Goal: Transaction & Acquisition: Purchase product/service

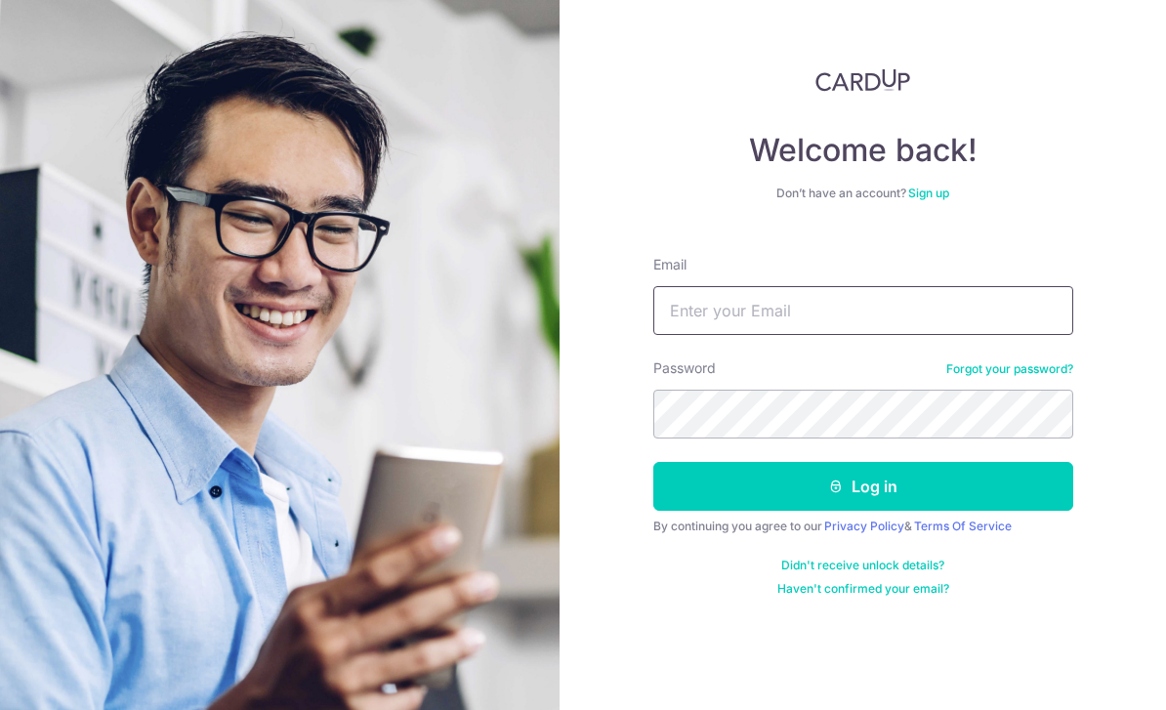
click at [792, 309] on input "Email" at bounding box center [863, 310] width 420 height 49
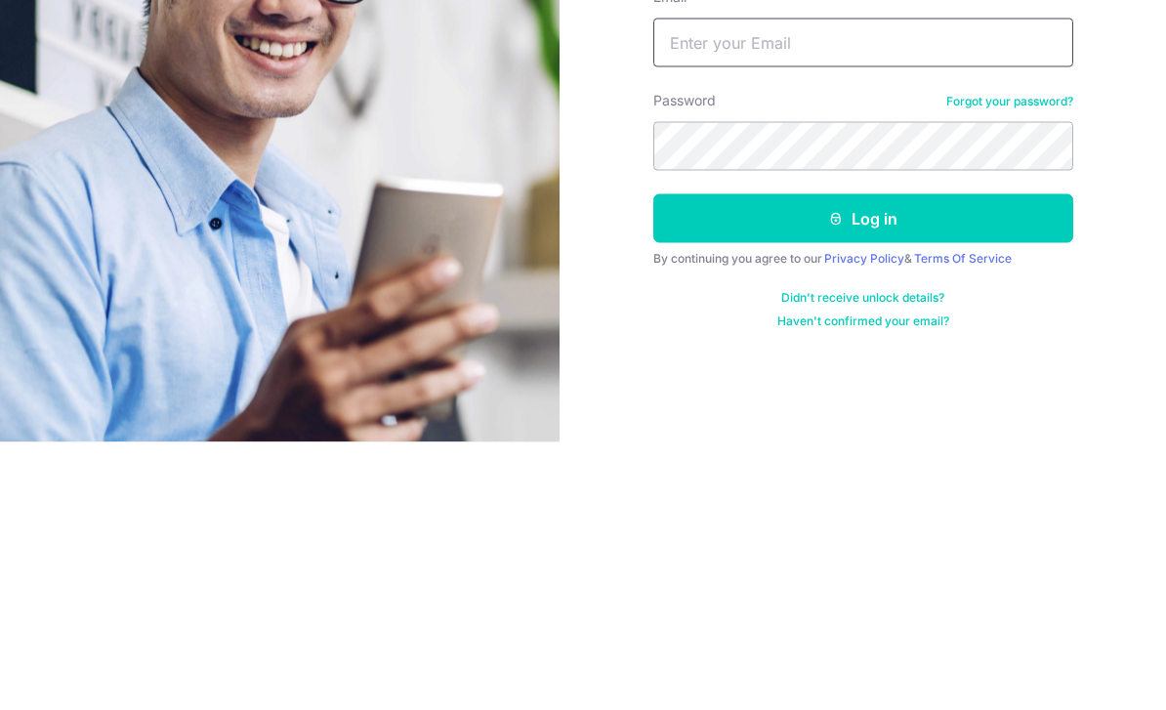
click at [733, 286] on input "Email" at bounding box center [863, 310] width 420 height 49
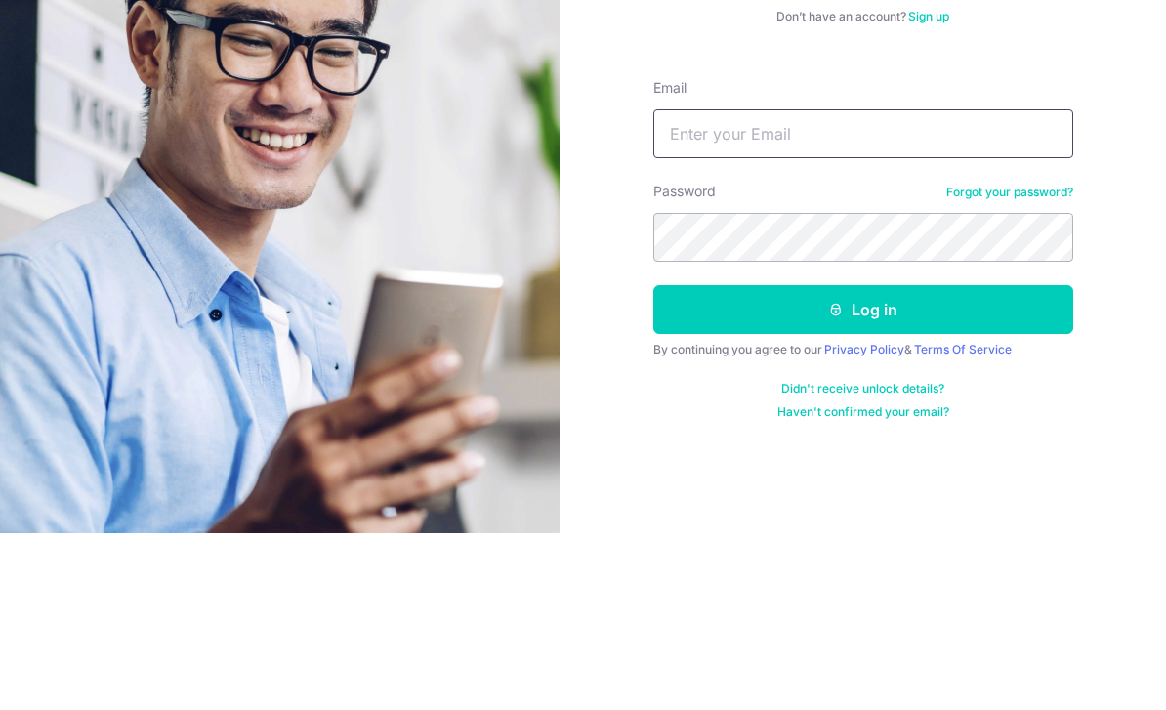
scroll to position [62, 0]
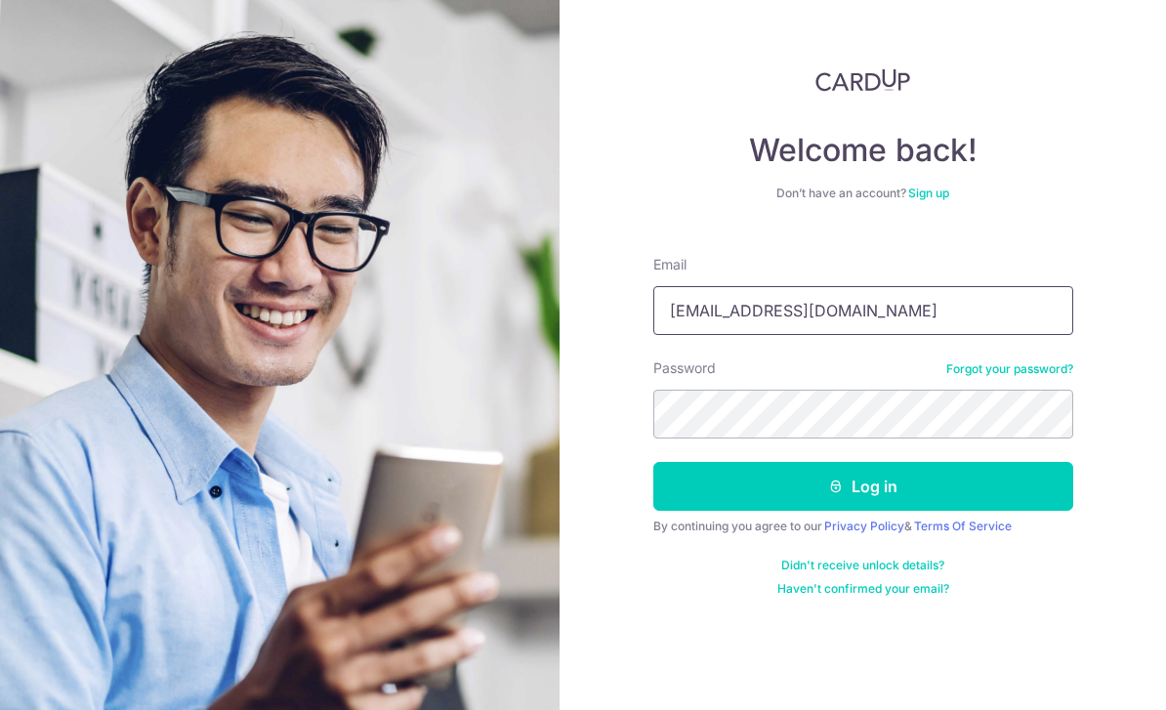
type input "[EMAIL_ADDRESS][DOMAIN_NAME]"
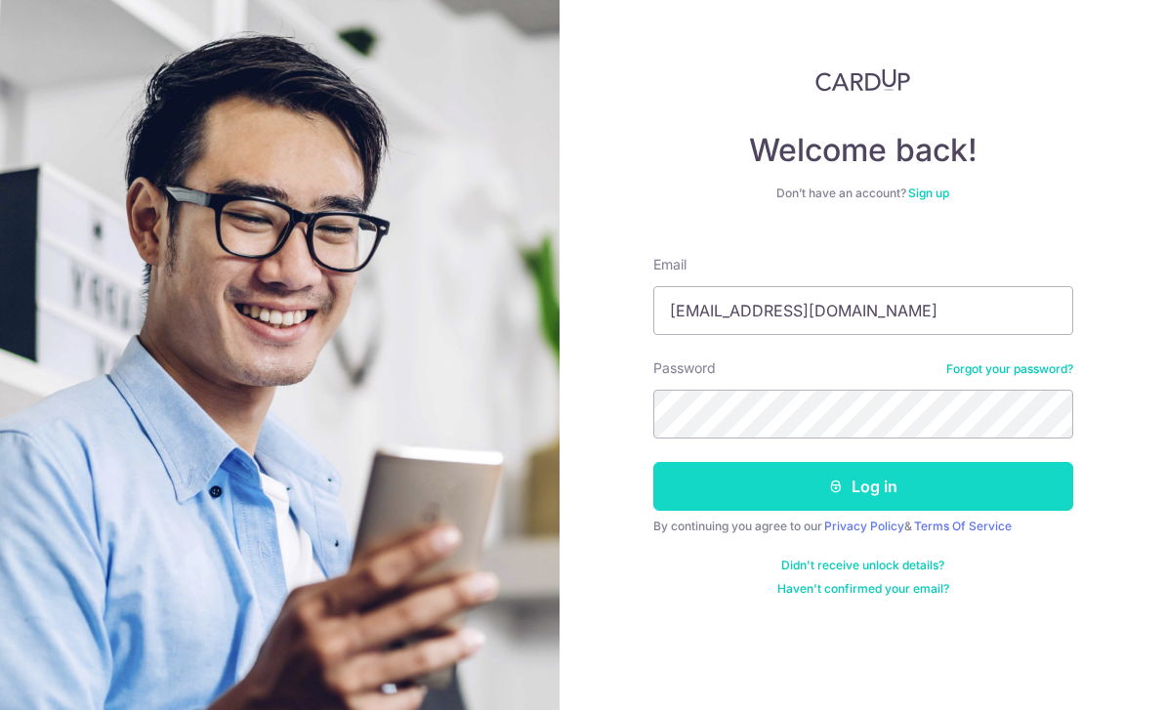
click at [835, 478] on icon "submit" at bounding box center [836, 486] width 16 height 16
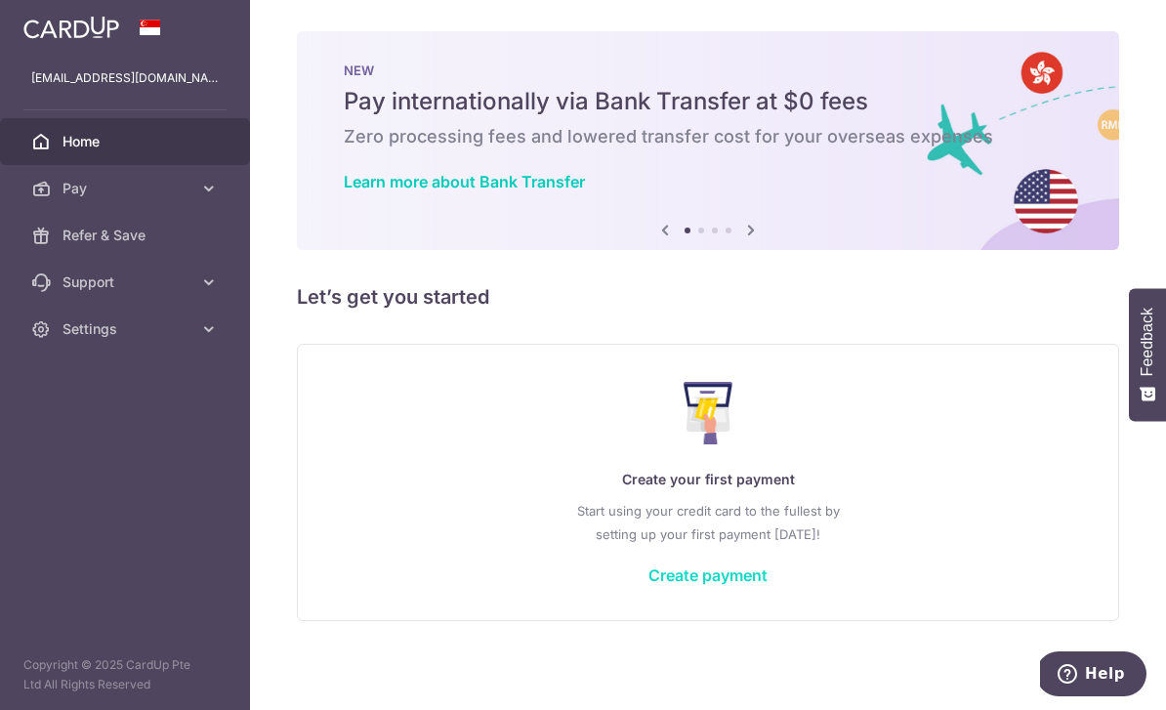
click at [648, 585] on link "Create payment" at bounding box center [707, 575] width 119 height 20
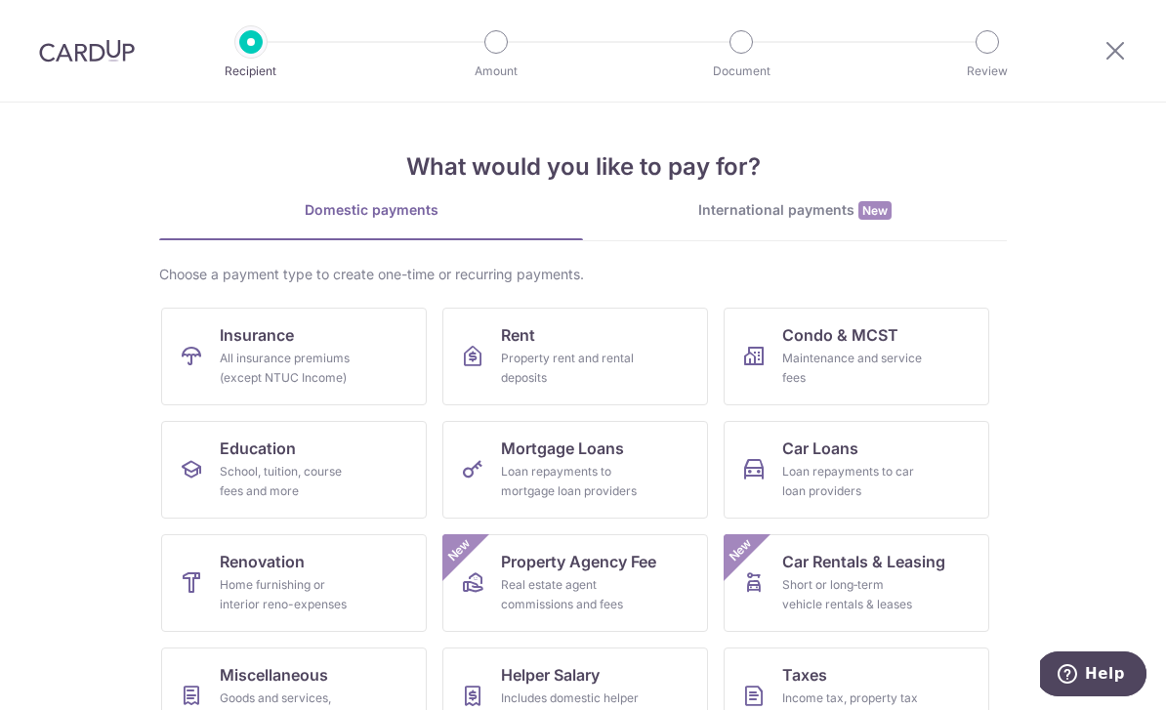
click at [402, 377] on link "Insurance All insurance premiums (except NTUC Income)" at bounding box center [294, 357] width 266 height 98
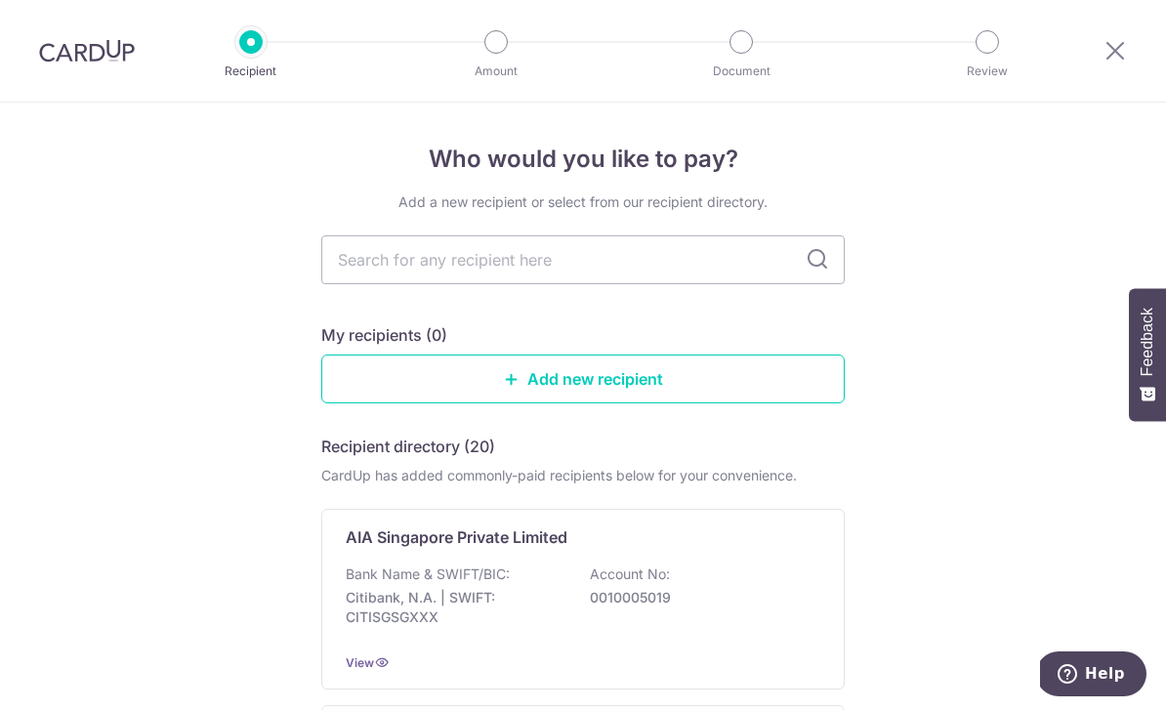
click at [559, 562] on div "AIA Singapore Private Limited Bank Name & SWIFT/BIC: Citibank, N.A. | SWIFT: CI…" at bounding box center [582, 599] width 523 height 181
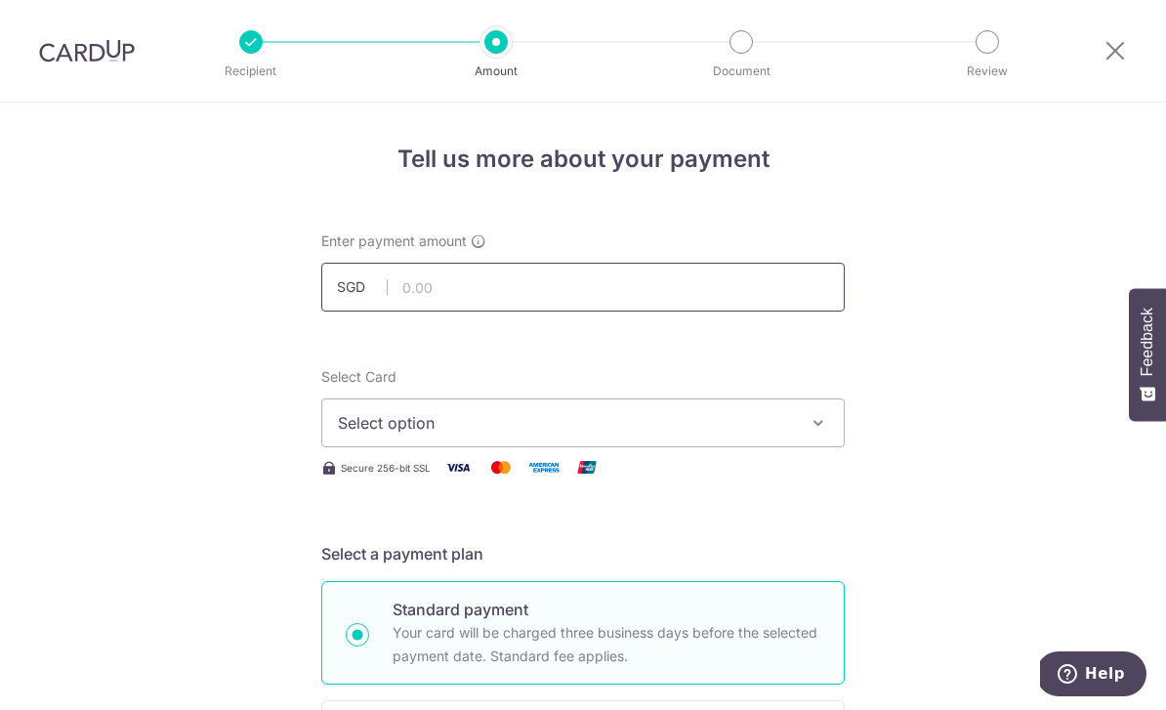
click at [567, 290] on input "text" at bounding box center [582, 287] width 523 height 49
click at [567, 295] on input "text" at bounding box center [582, 287] width 523 height 49
type input "1"
click at [524, 426] on span "Select option" at bounding box center [565, 422] width 455 height 23
click at [510, 495] on link "Add credit card" at bounding box center [582, 477] width 521 height 35
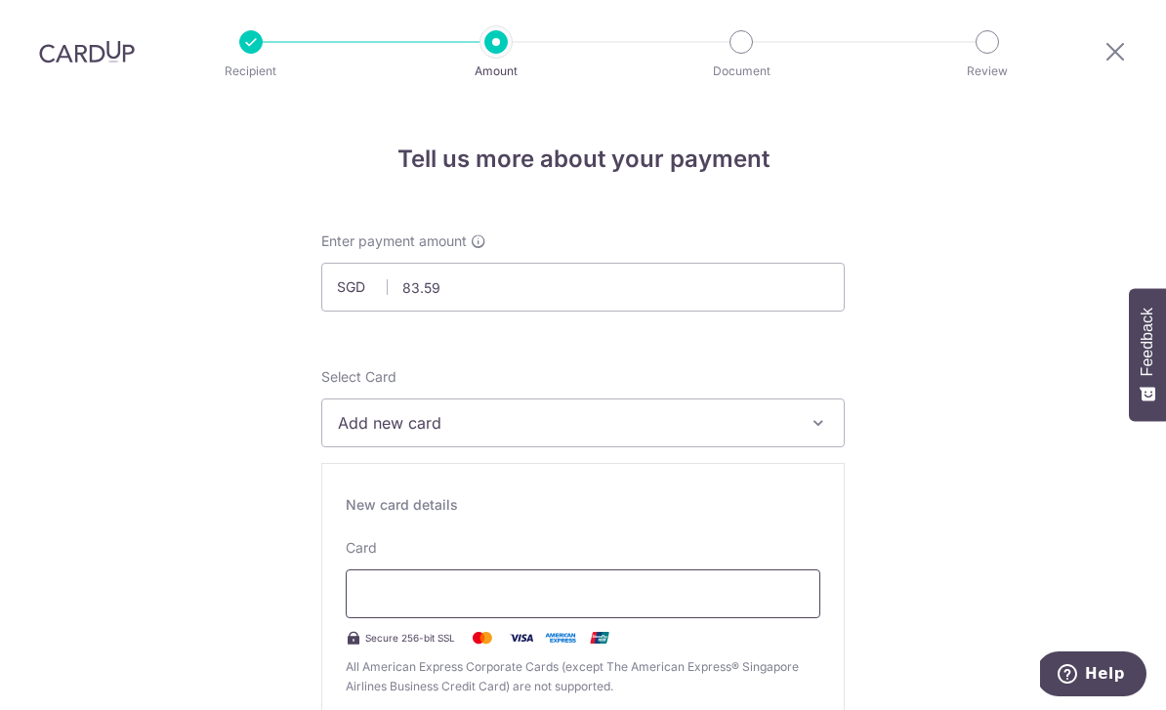
scroll to position [62, 0]
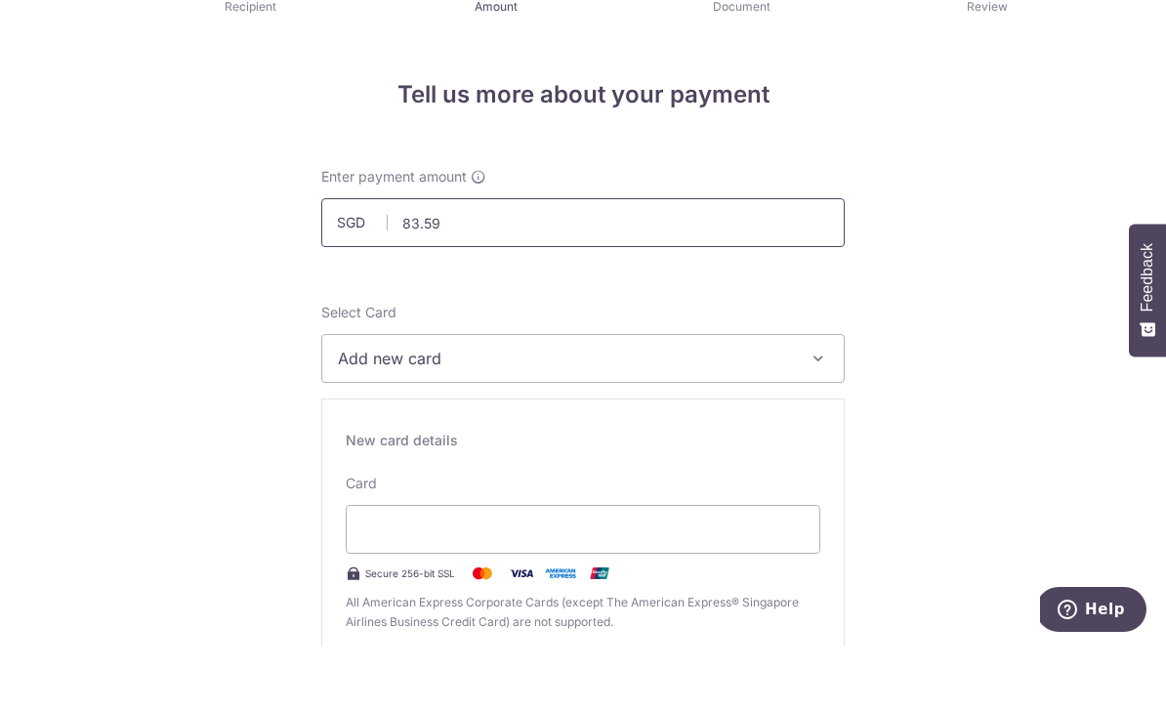
click at [484, 263] on input "83.59" at bounding box center [582, 287] width 523 height 49
type input "8"
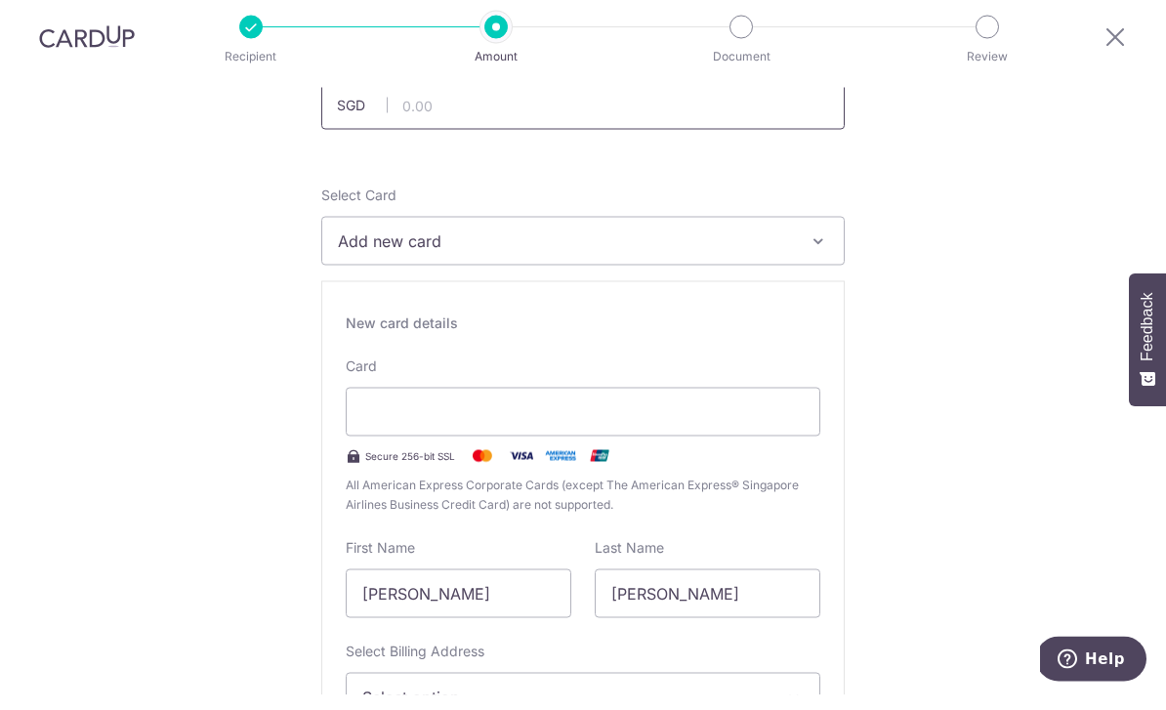
scroll to position [375, 0]
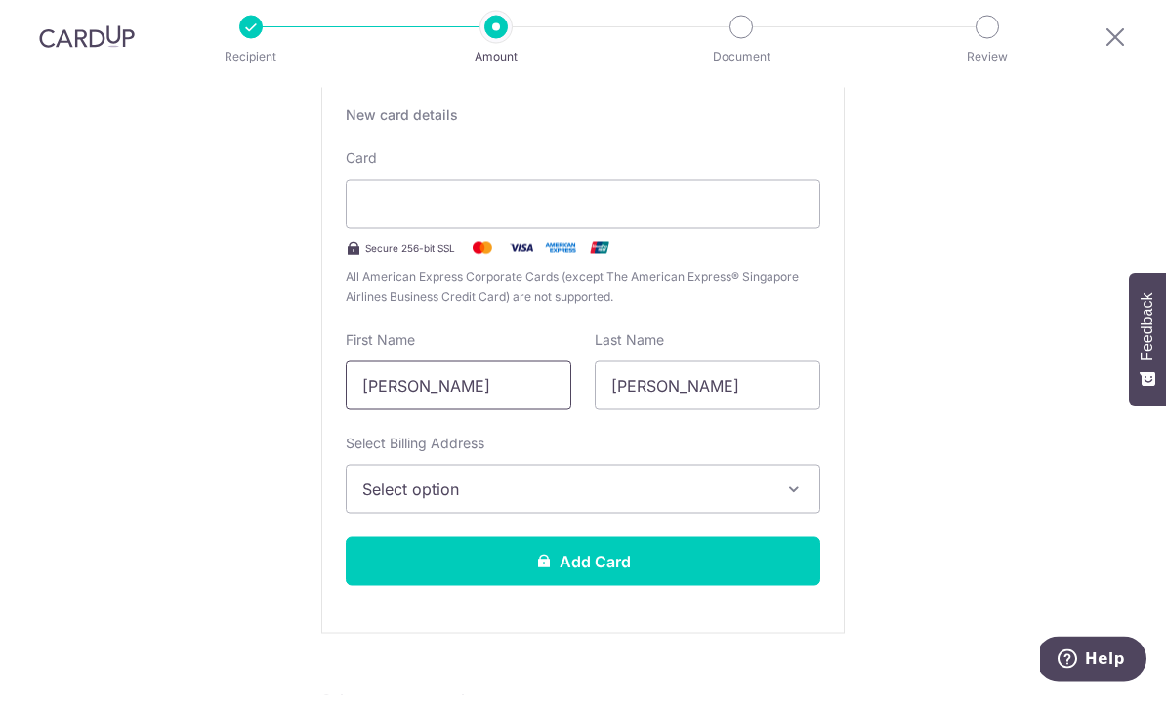
drag, startPoint x: 494, startPoint y: 341, endPoint x: 291, endPoint y: 325, distance: 203.7
type input "N"
type input "[PERSON_NAME]"
click at [652, 376] on input "[PERSON_NAME]" at bounding box center [708, 400] width 226 height 49
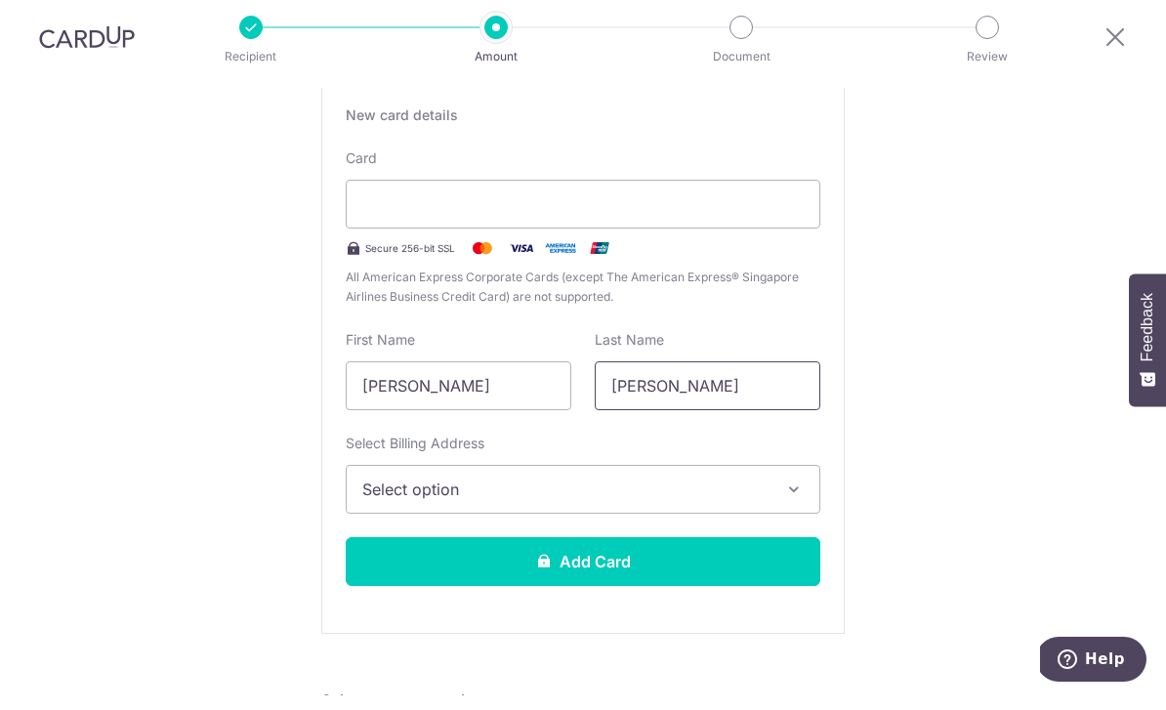
click at [652, 376] on input "[PERSON_NAME]" at bounding box center [708, 400] width 226 height 49
type input "Ng"
click at [612, 479] on button "Select option" at bounding box center [583, 503] width 474 height 49
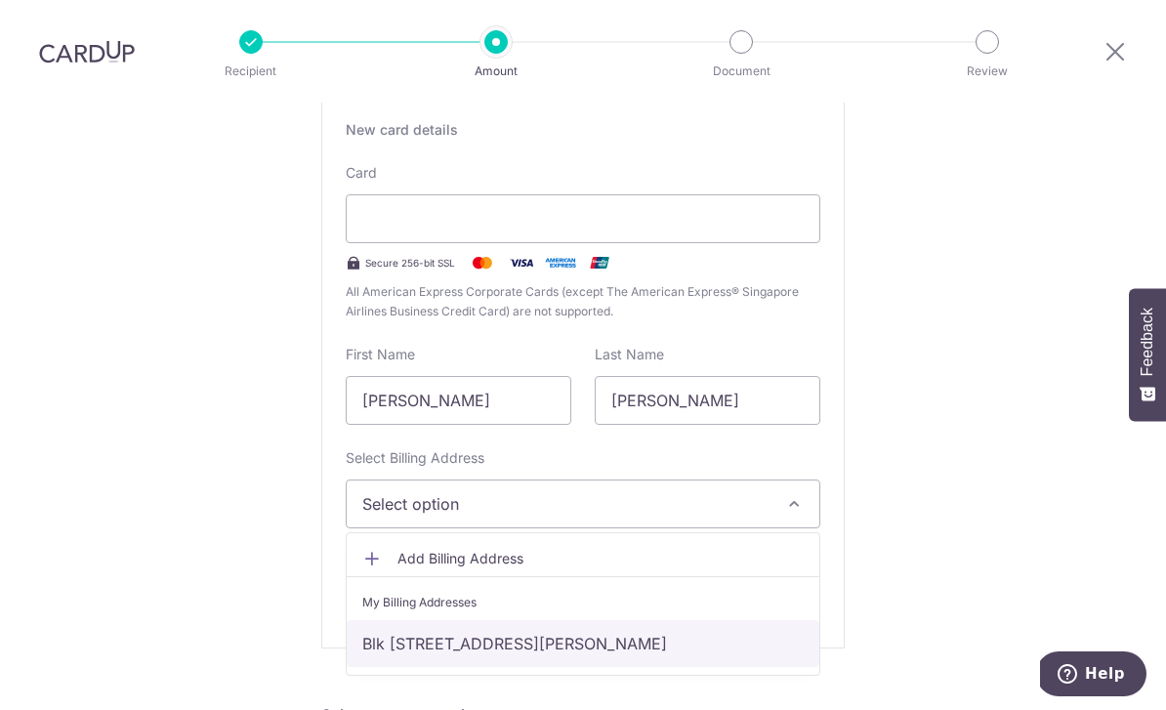
click at [559, 620] on link "Blk 636 #07-257, Choa Chu Kang North 6 , Singapore, Singapore-680636" at bounding box center [583, 643] width 472 height 47
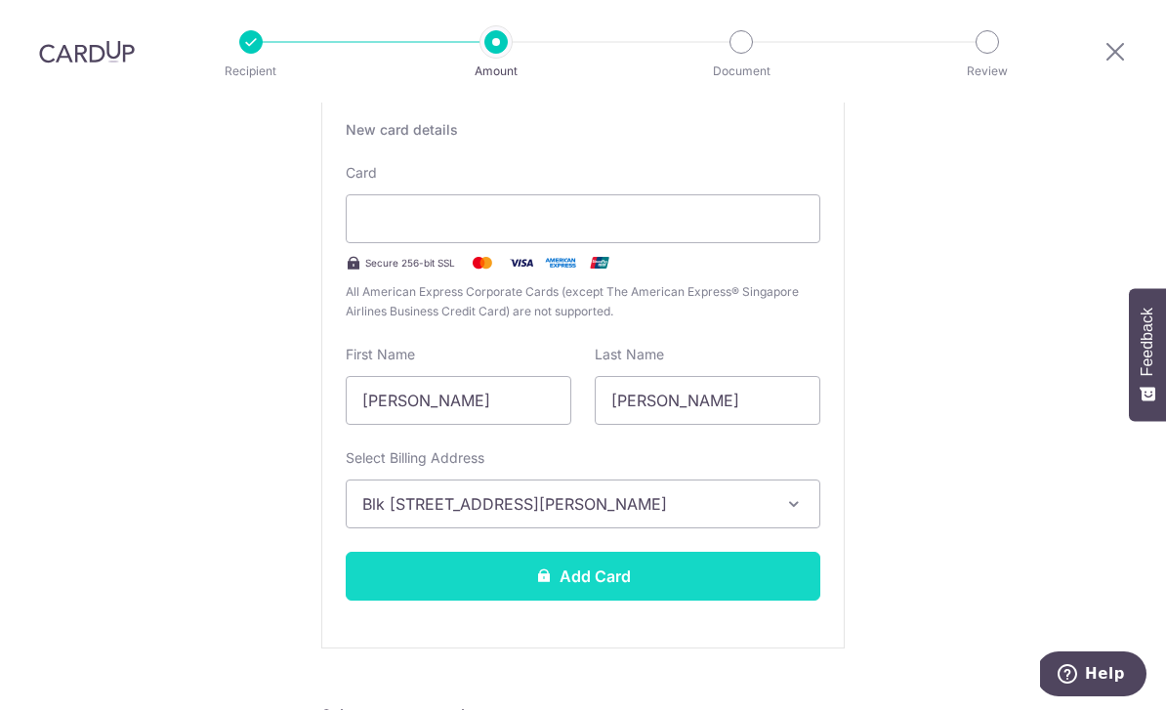
click at [608, 552] on button "Add Card" at bounding box center [583, 576] width 474 height 49
click at [731, 552] on button "Add Card" at bounding box center [583, 576] width 474 height 49
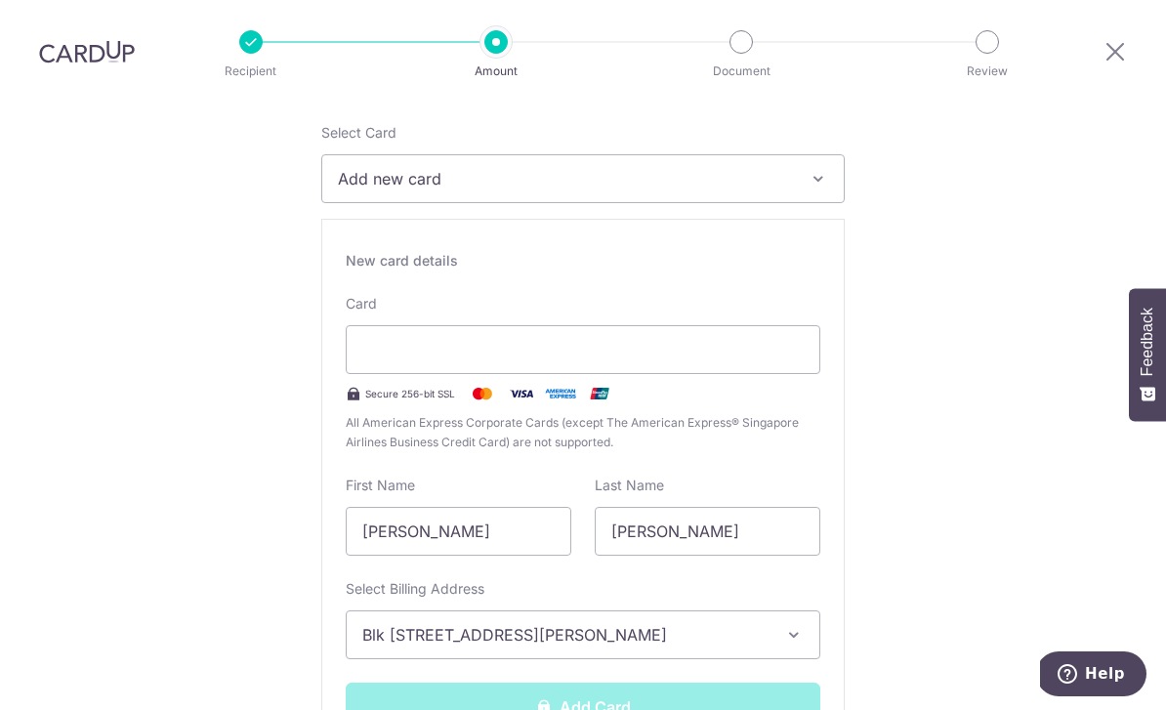
scroll to position [293, 0]
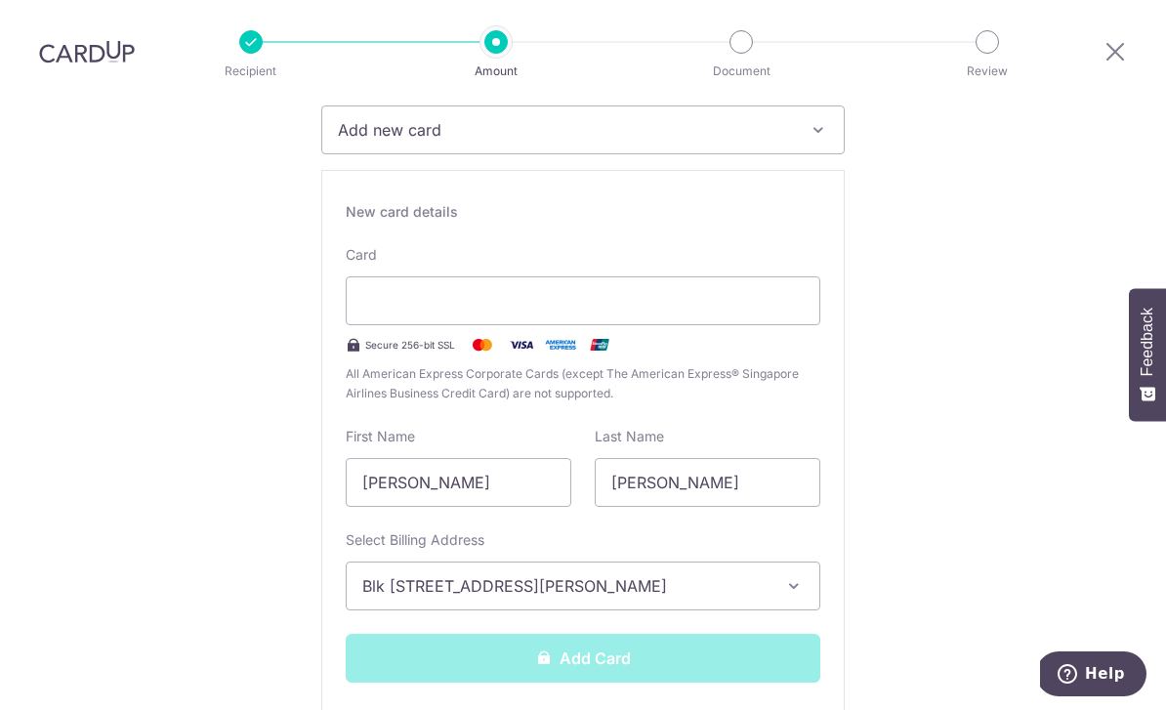
click at [583, 634] on div "Add Card" at bounding box center [583, 658] width 498 height 49
click at [584, 634] on div "Add Card" at bounding box center [583, 658] width 498 height 49
click at [539, 105] on button "Add new card" at bounding box center [582, 129] width 523 height 49
click at [539, 93] on div at bounding box center [583, 355] width 1166 height 710
click at [516, 458] on input "[PERSON_NAME]" at bounding box center [459, 482] width 226 height 49
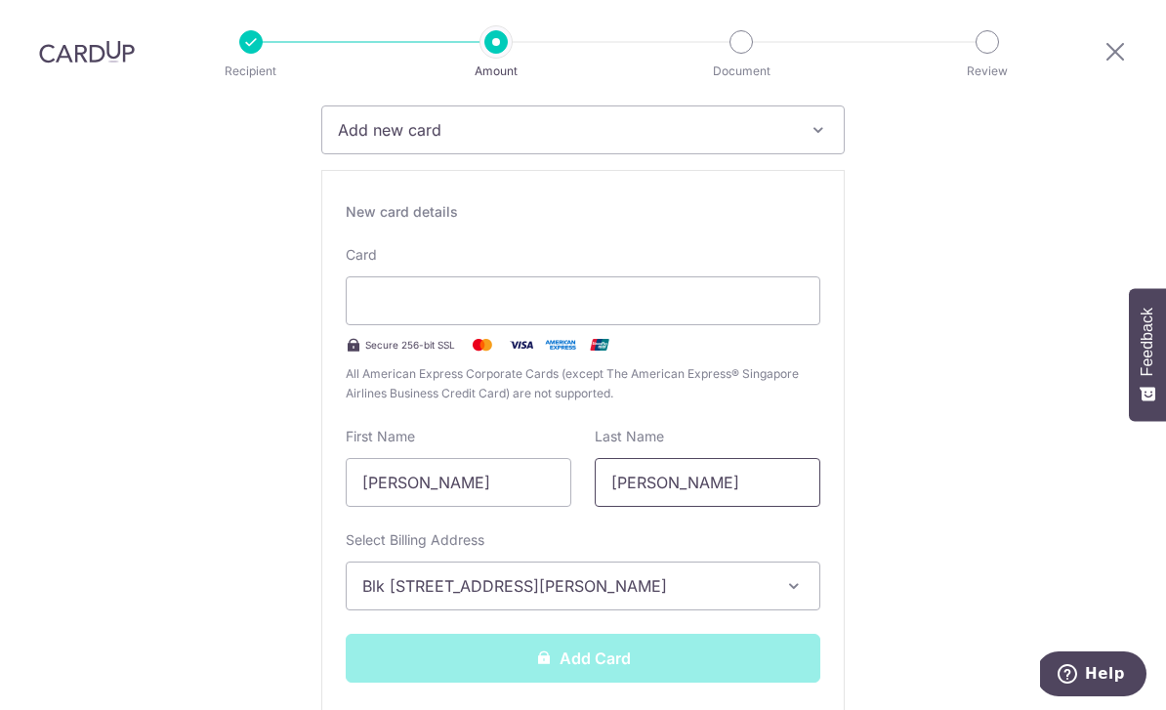
click at [673, 458] on input "Ng" at bounding box center [708, 482] width 226 height 49
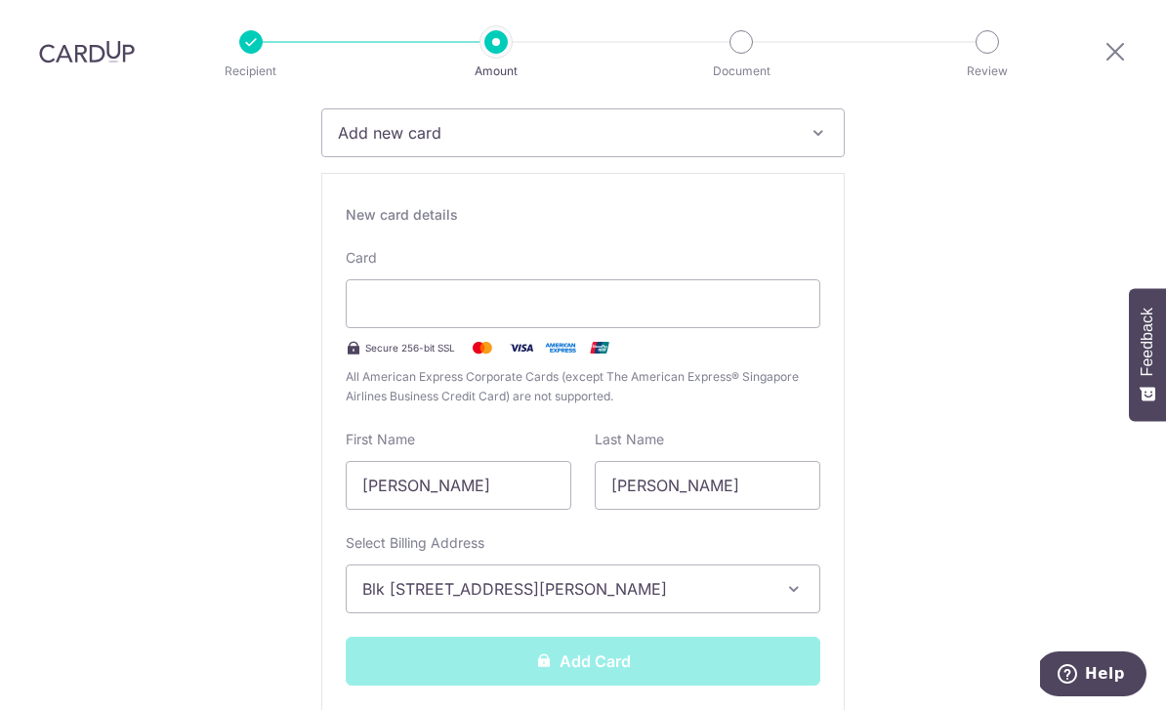
click at [709, 577] on span "Blk 636 #07-257, Choa Chu Kang North 6 , Singapore, Singapore-680636" at bounding box center [565, 588] width 406 height 23
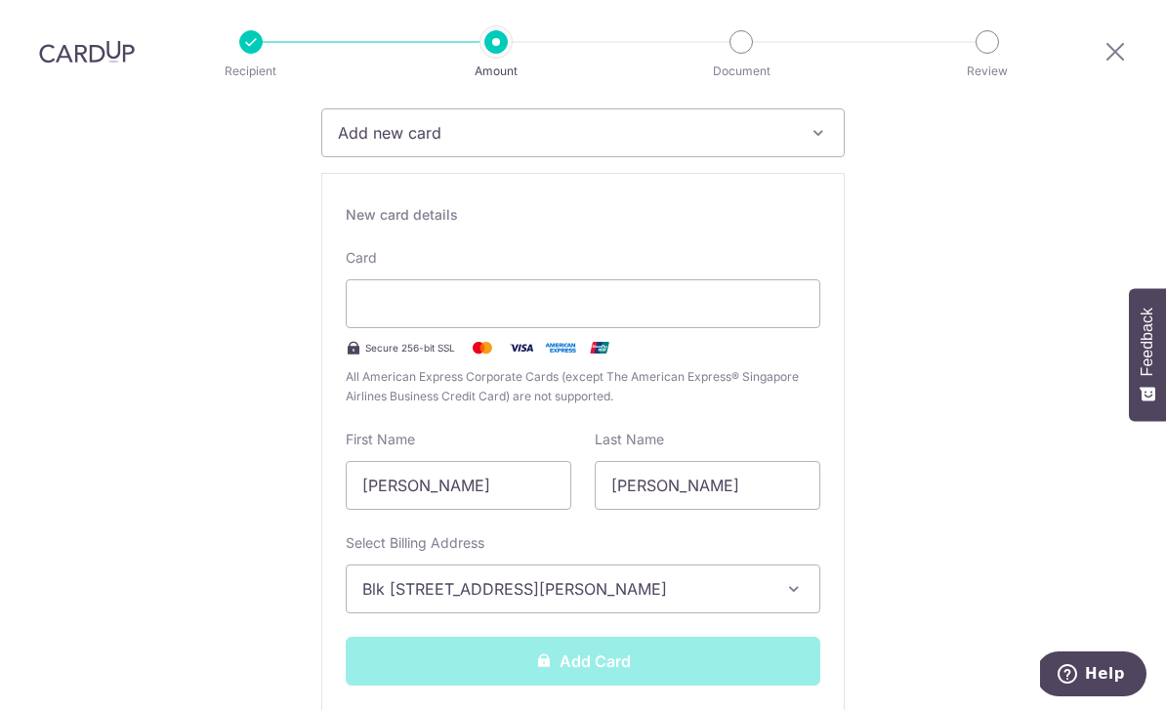
click at [637, 636] on div "Add Card" at bounding box center [583, 660] width 498 height 49
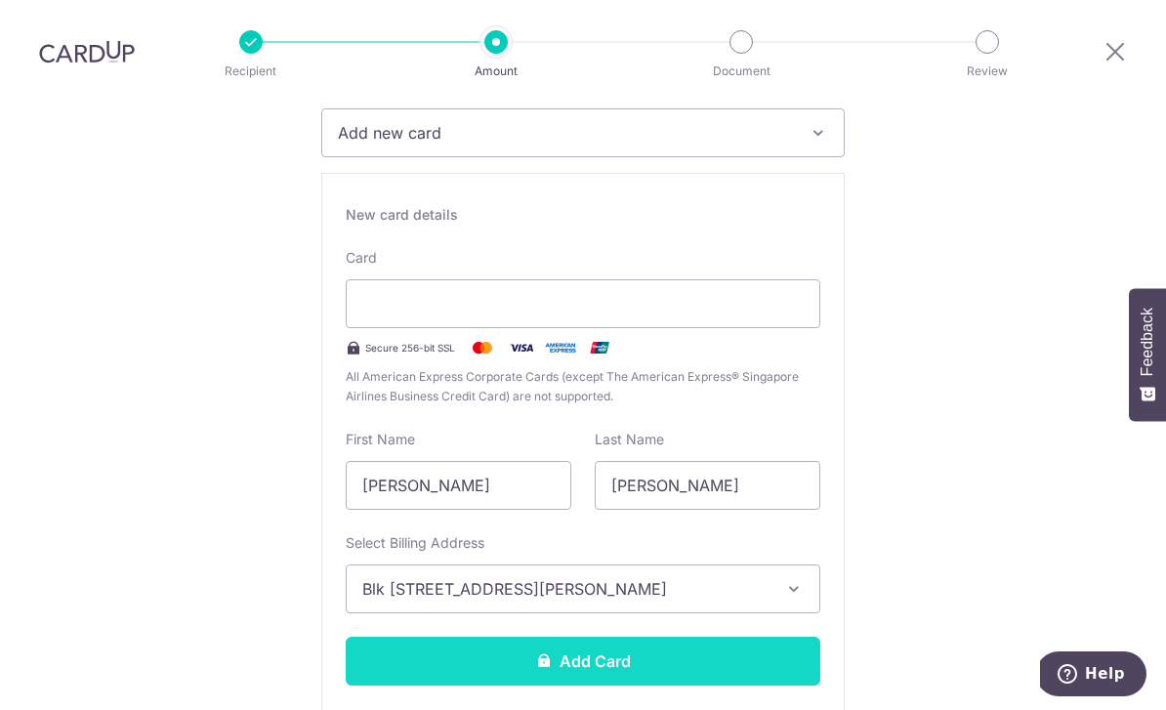
click at [693, 636] on button "Add Card" at bounding box center [583, 660] width 474 height 49
